Goal: Task Accomplishment & Management: Use online tool/utility

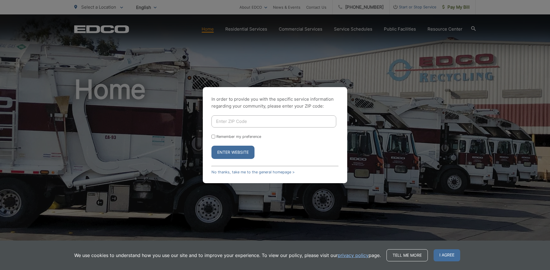
click at [297, 122] on input "Enter ZIP Code" at bounding box center [273, 122] width 125 height 12
type input "92007"
click at [269, 157] on div "Enter Website" at bounding box center [274, 152] width 127 height 13
click at [242, 150] on button "Enter Website" at bounding box center [232, 152] width 43 height 13
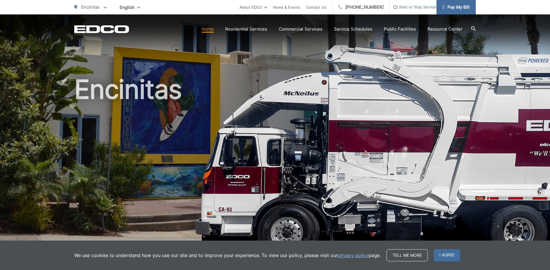
click at [455, 7] on span "Pay My Bill" at bounding box center [455, 7] width 27 height 7
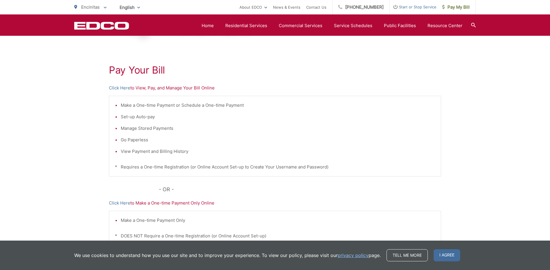
scroll to position [57, 0]
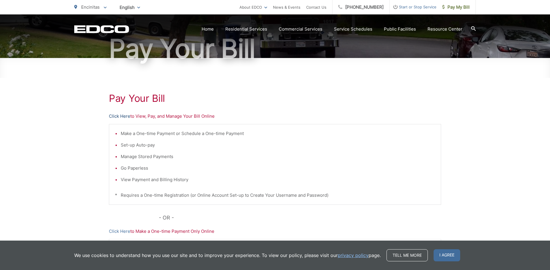
click at [123, 117] on link "Click Here" at bounding box center [119, 116] width 21 height 7
